Goal: Check status

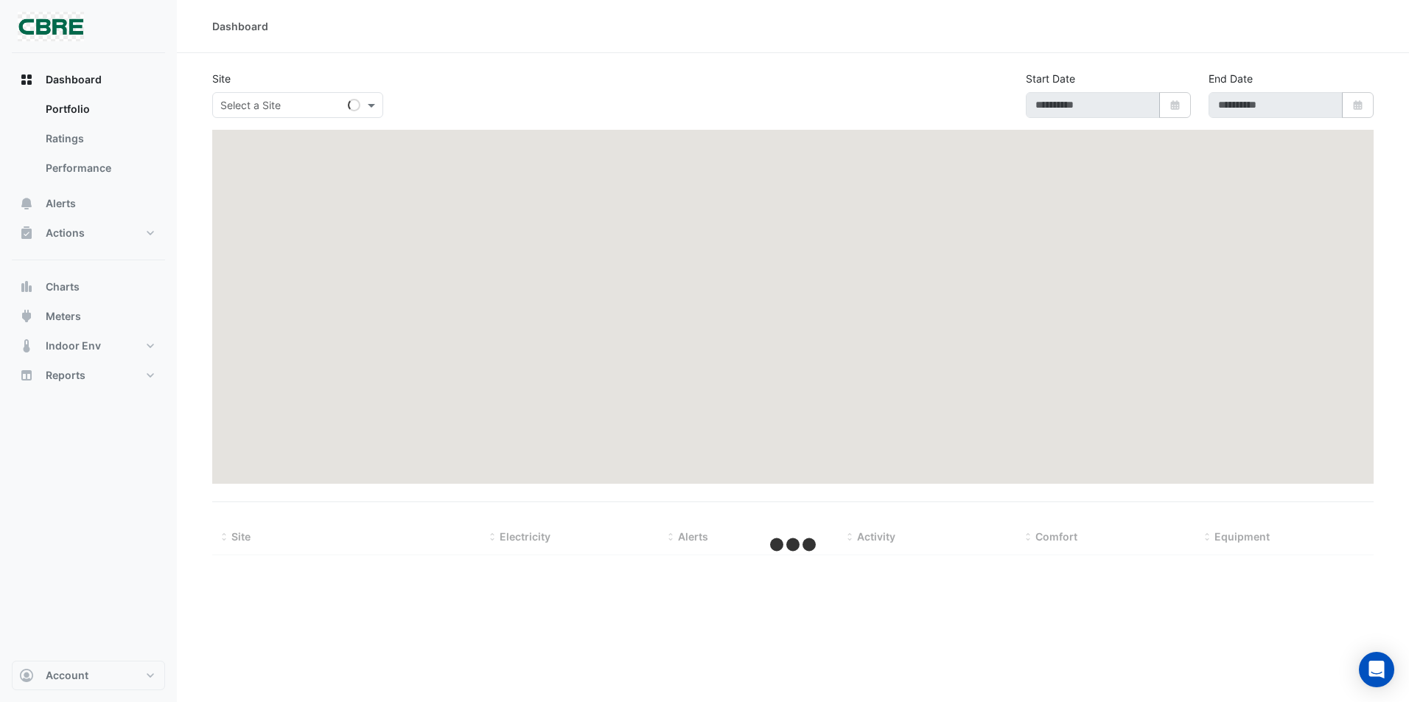
type input "**********"
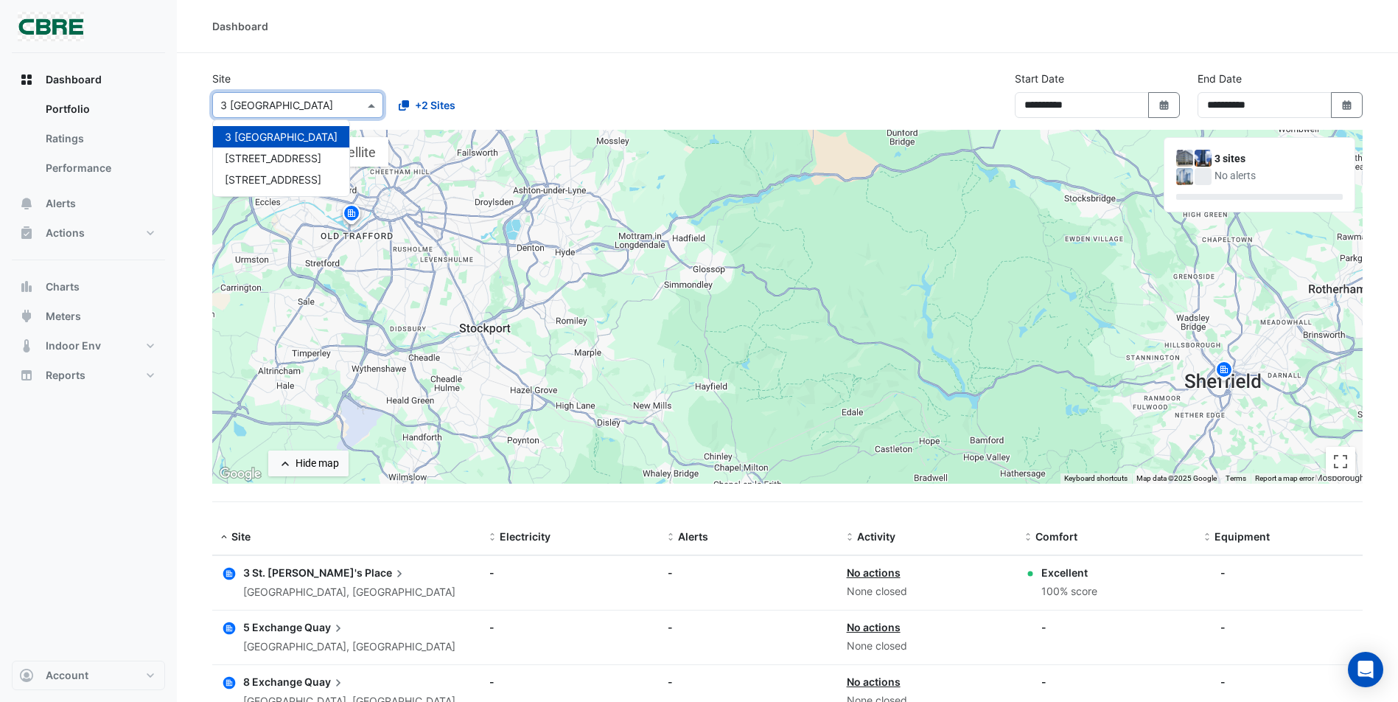
click at [373, 111] on span at bounding box center [373, 104] width 18 height 15
click at [273, 185] on span "[STREET_ADDRESS]" at bounding box center [273, 179] width 97 height 13
